Goal: Task Accomplishment & Management: Use online tool/utility

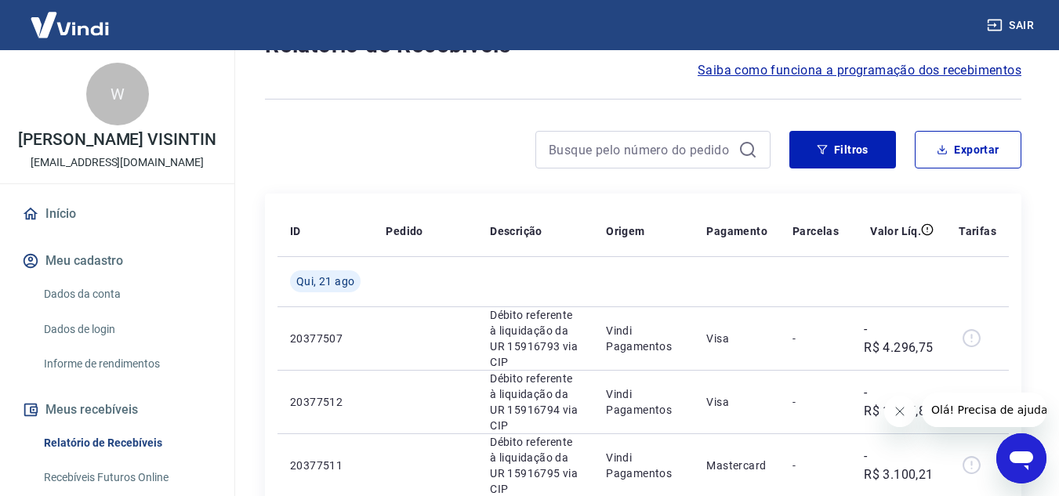
scroll to position [235, 0]
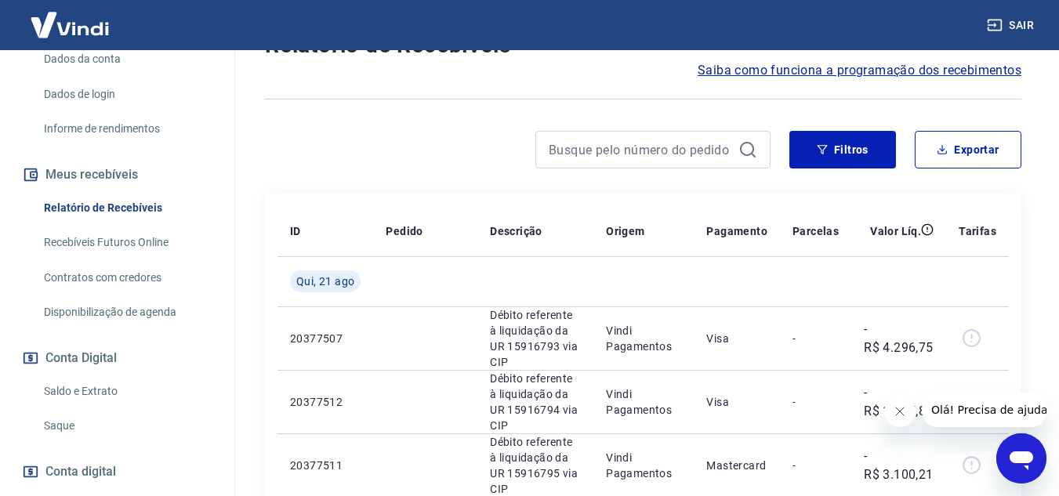
click at [67, 400] on link "Saldo e Extrato" at bounding box center [127, 392] width 178 height 32
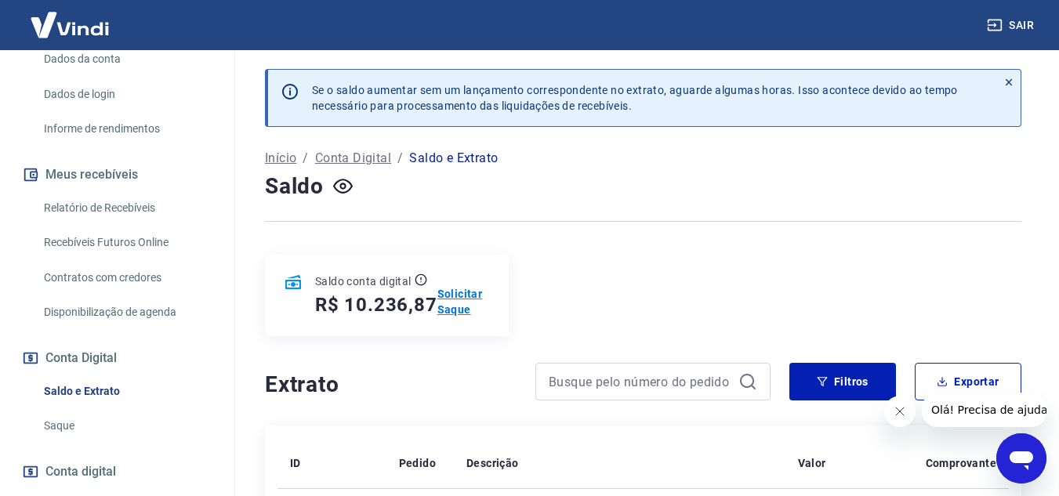
click at [456, 311] on p "Solicitar Saque" at bounding box center [464, 301] width 53 height 31
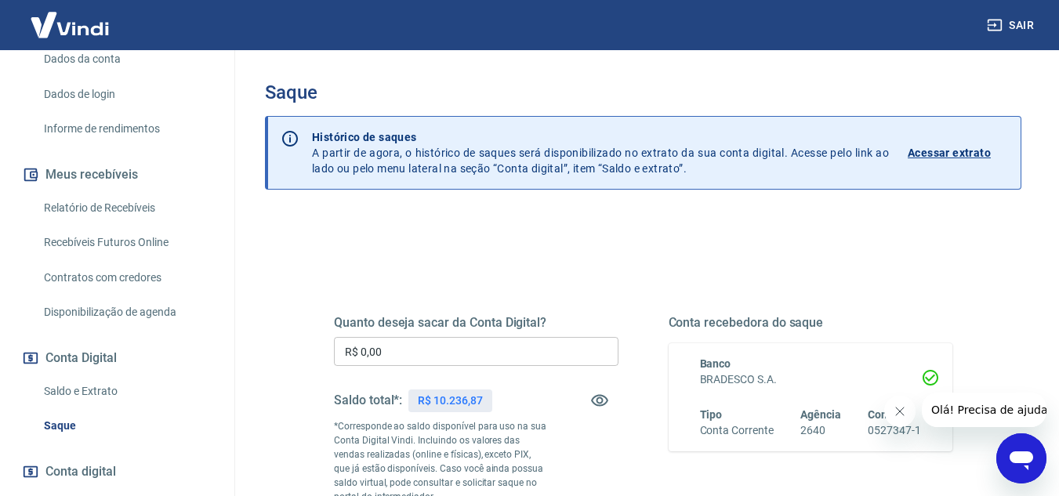
click at [436, 363] on input "R$ 0,00" at bounding box center [476, 351] width 285 height 29
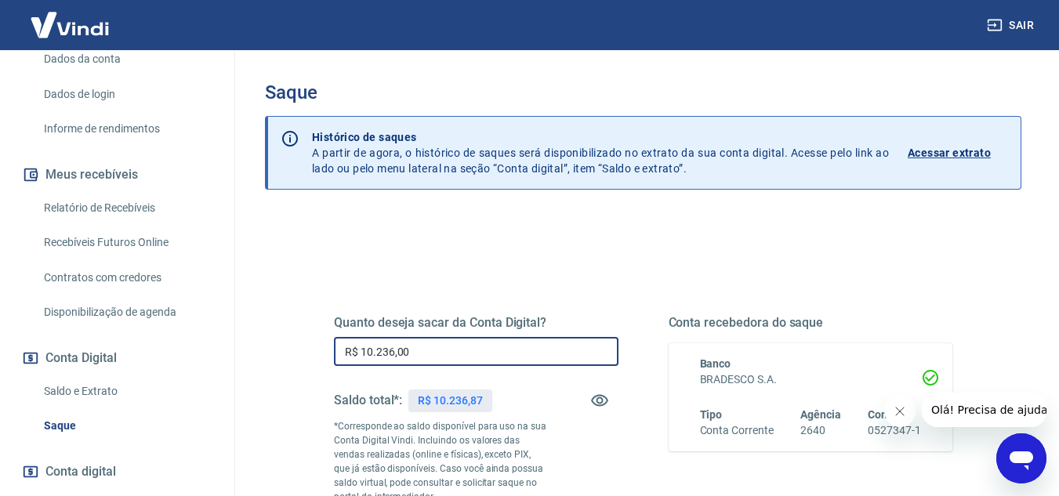
type input "R$ 10.236,00"
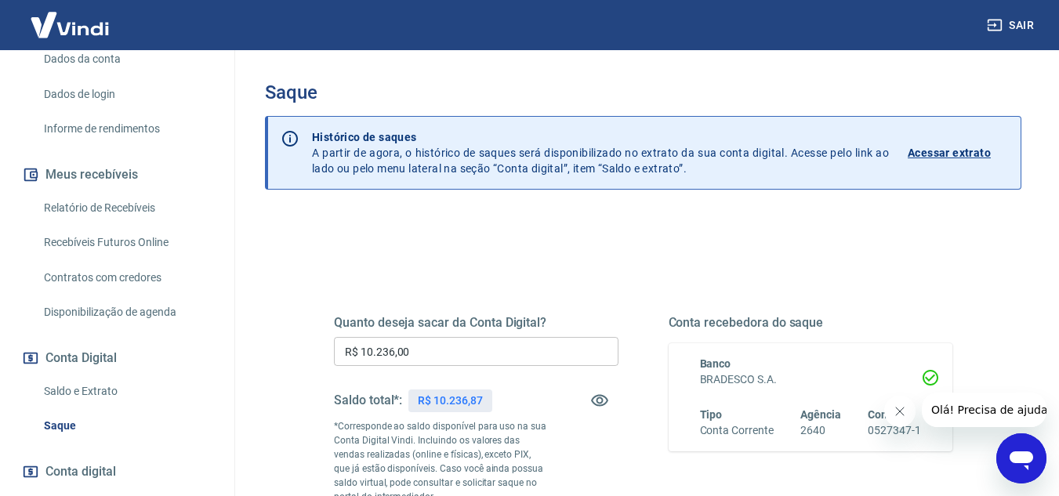
click at [619, 277] on div "Quanto deseja sacar da Conta Digital? R$ 10.236,00 ​ Saldo total*: R$ 10.236,87…" at bounding box center [643, 435] width 656 height 379
click at [856, 293] on div "Quanto deseja sacar da Conta Digital? R$ 10.236,00 ​ Saldo total*: R$ 10.236,87…" at bounding box center [643, 442] width 619 height 329
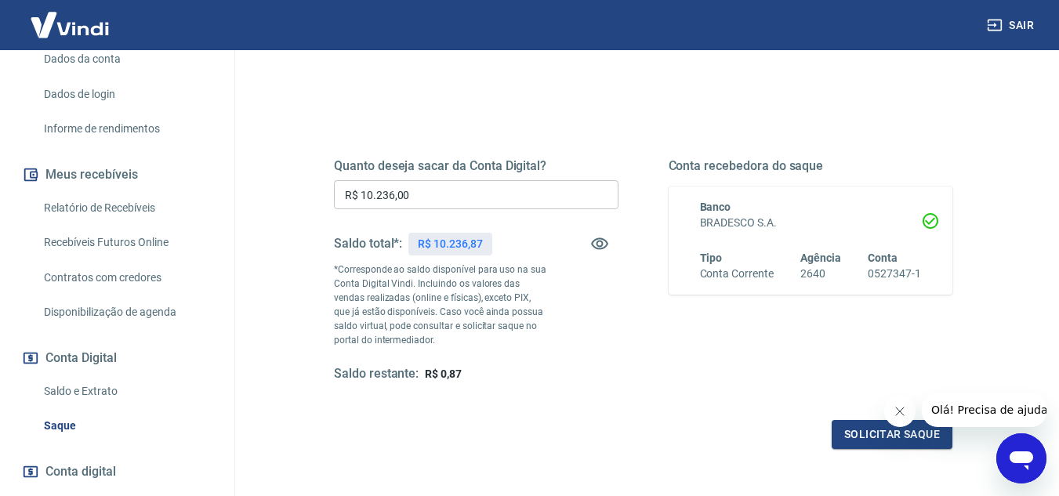
click at [903, 412] on icon "Fechar mensagem da empresa" at bounding box center [899, 411] width 13 height 13
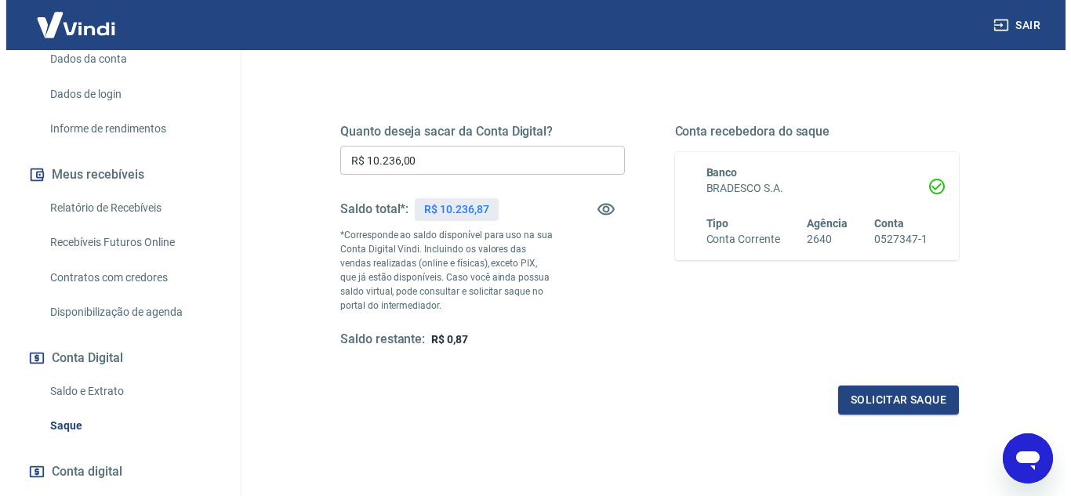
scroll to position [192, 0]
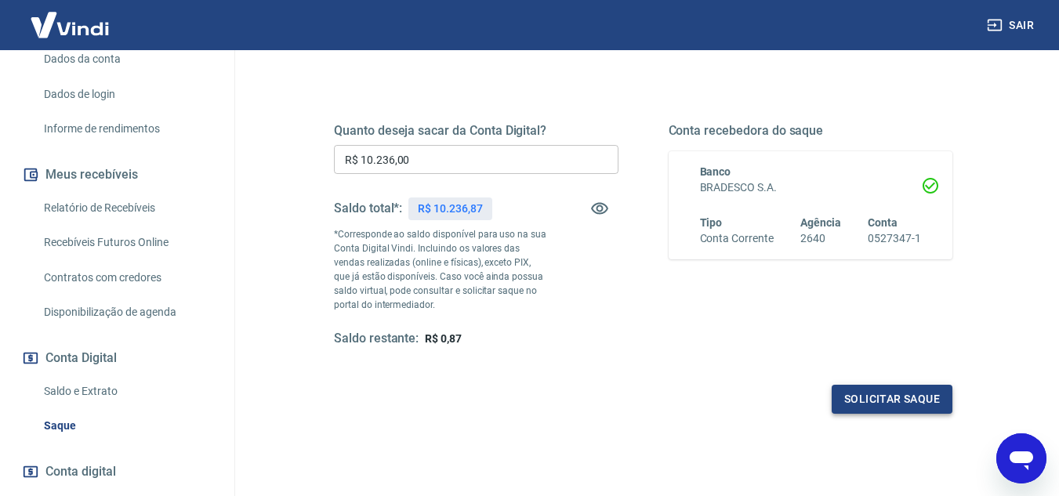
click at [894, 396] on button "Solicitar saque" at bounding box center [892, 399] width 121 height 29
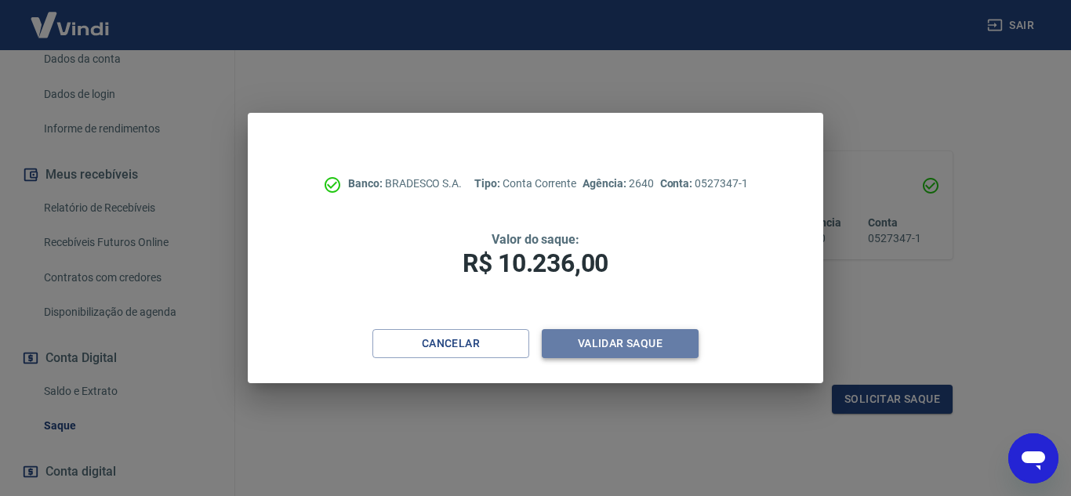
click at [618, 340] on button "Validar saque" at bounding box center [620, 343] width 157 height 29
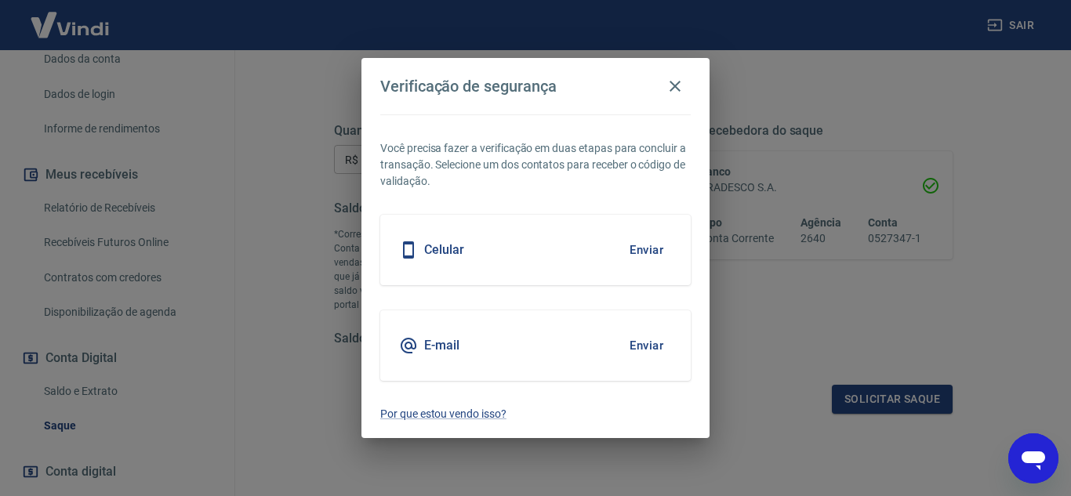
click at [431, 347] on h5 "E-mail" at bounding box center [441, 346] width 35 height 16
click at [634, 343] on button "Enviar" at bounding box center [646, 345] width 51 height 33
click at [644, 344] on button "Enviar" at bounding box center [646, 345] width 51 height 33
click at [645, 347] on button "Enviar" at bounding box center [646, 345] width 51 height 33
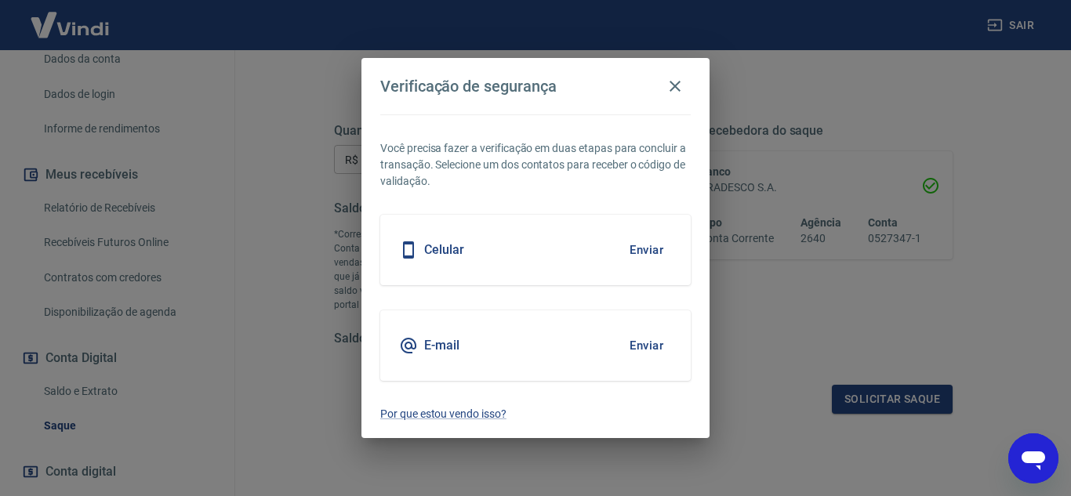
click at [645, 304] on body "Sair W WENDER DAMASCENO VISINTIN [EMAIL_ADDRESS][DOMAIN_NAME] Início Meu cadast…" at bounding box center [535, 56] width 1071 height 496
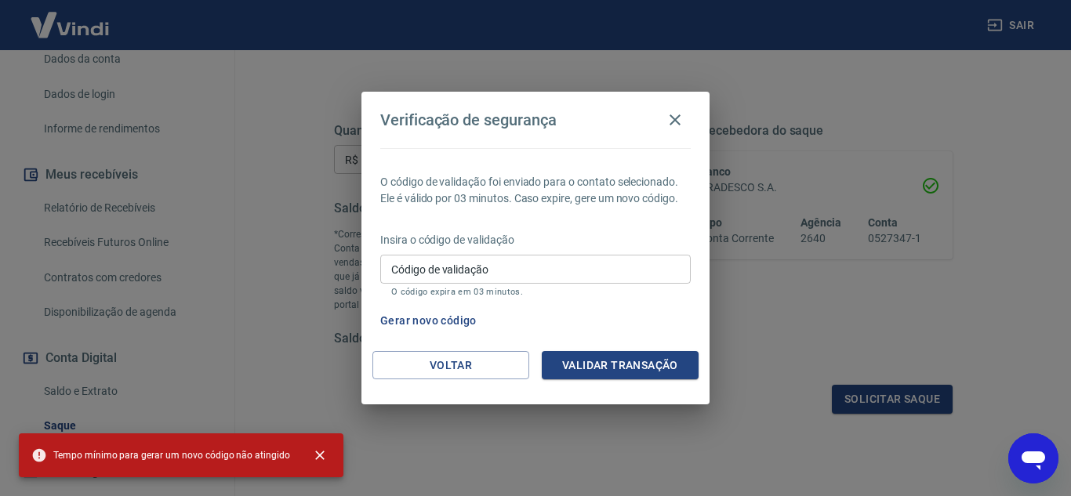
click at [523, 273] on input "Código de validação" at bounding box center [535, 269] width 311 height 29
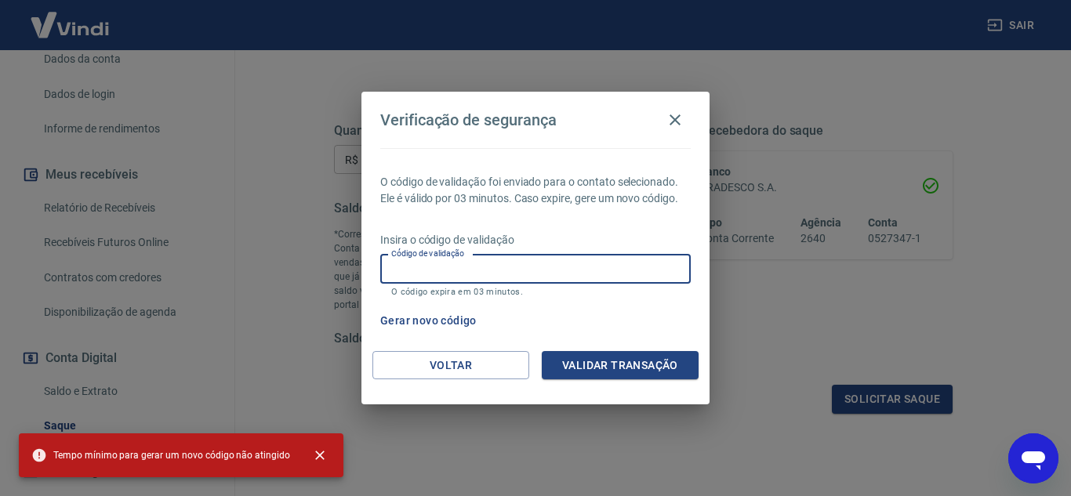
click at [492, 271] on input "Código de validação" at bounding box center [535, 269] width 311 height 29
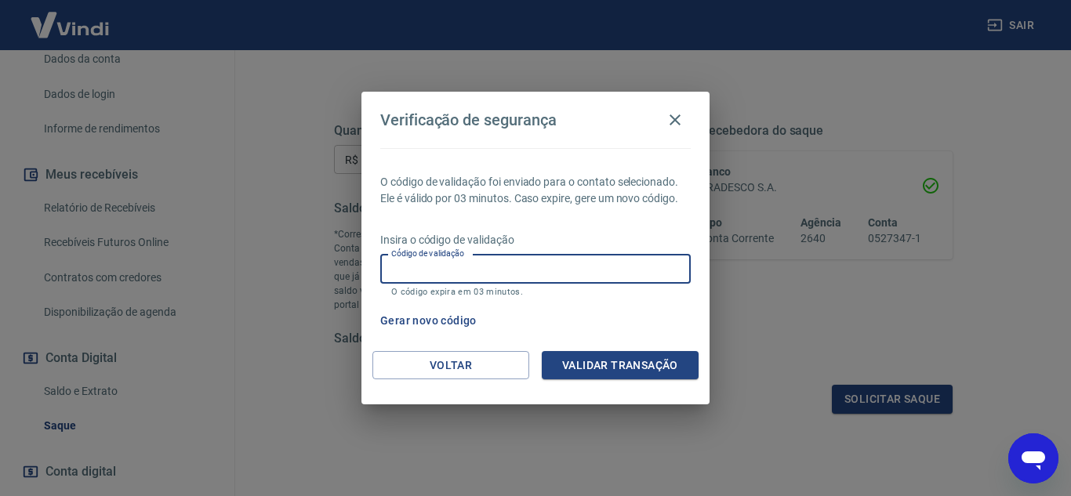
paste input "888280"
type input "888280"
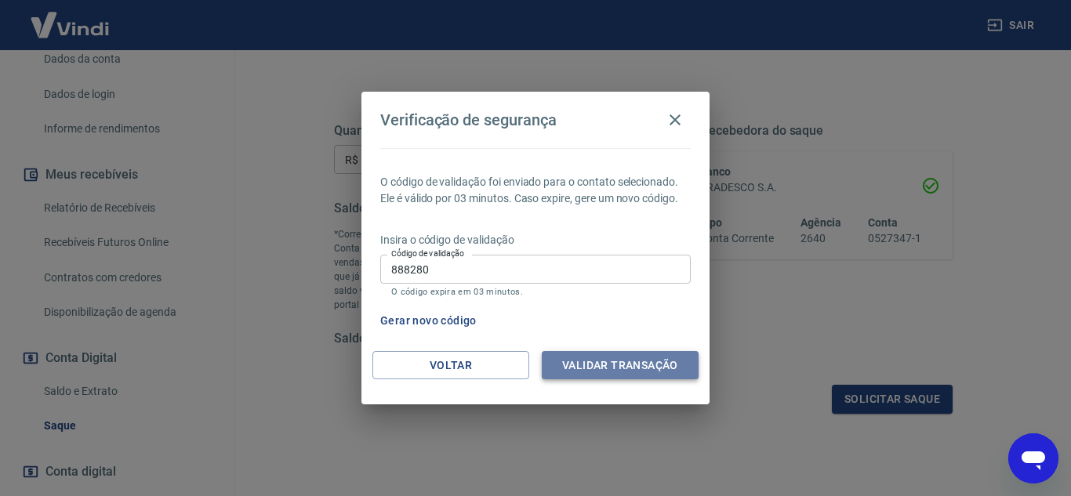
click at [616, 362] on button "Validar transação" at bounding box center [620, 365] width 157 height 29
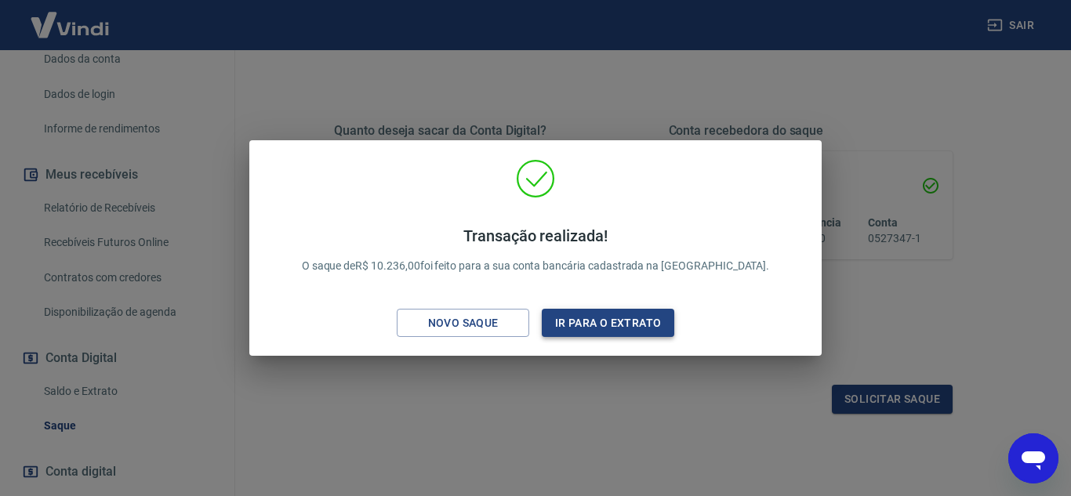
click at [595, 325] on button "Ir para o extrato" at bounding box center [608, 323] width 133 height 29
